Goal: Find specific page/section: Find specific page/section

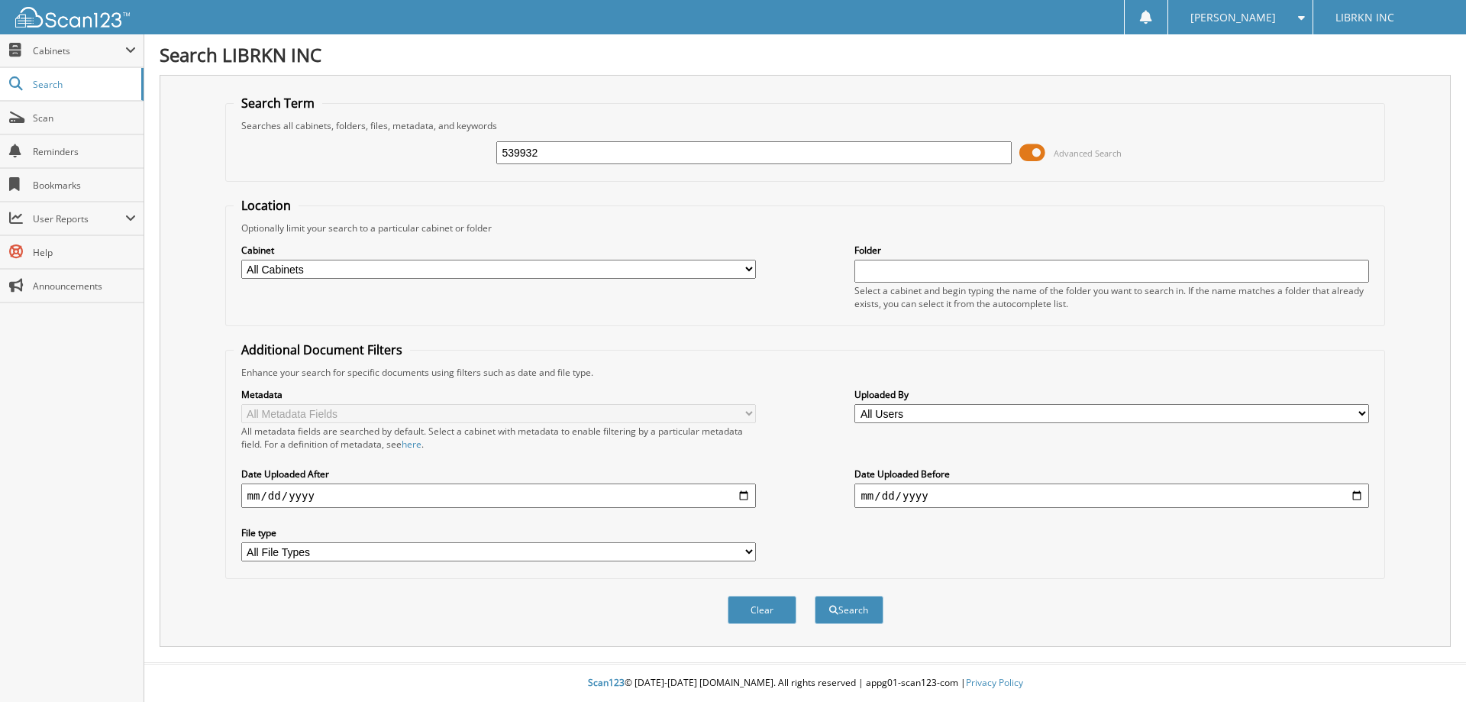
type input "539932"
click at [815, 596] on button "Search" at bounding box center [849, 610] width 69 height 28
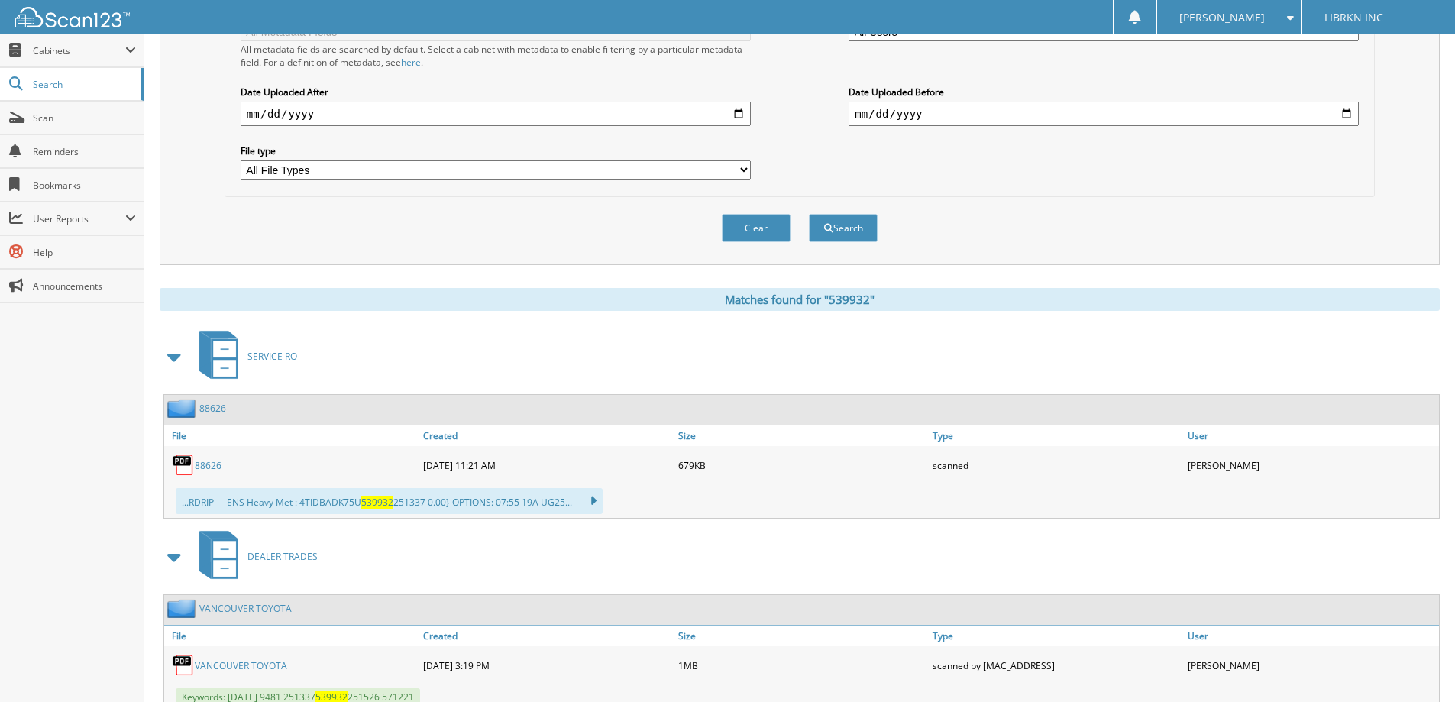
scroll to position [437, 0]
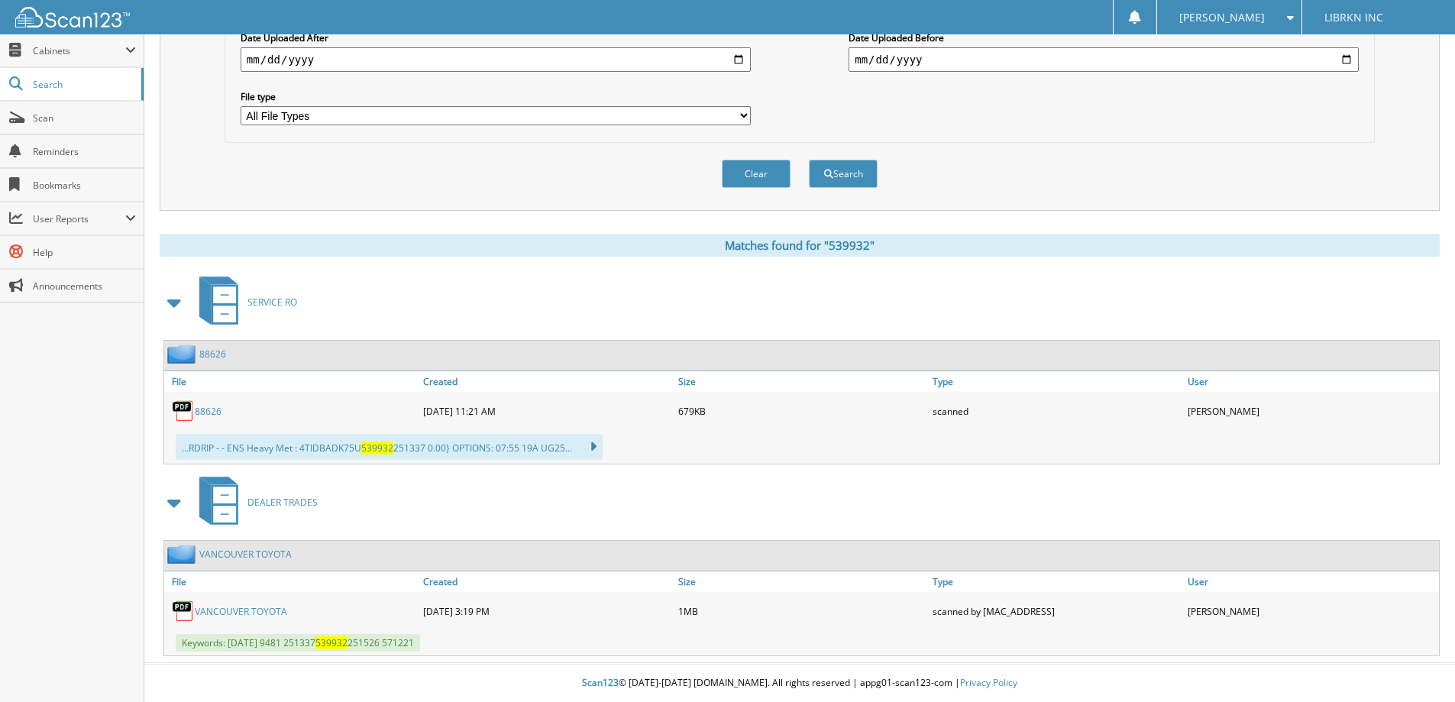
click at [266, 612] on link "VANCOUVER TOYOTA" at bounding box center [241, 611] width 92 height 13
